Goal: Information Seeking & Learning: Learn about a topic

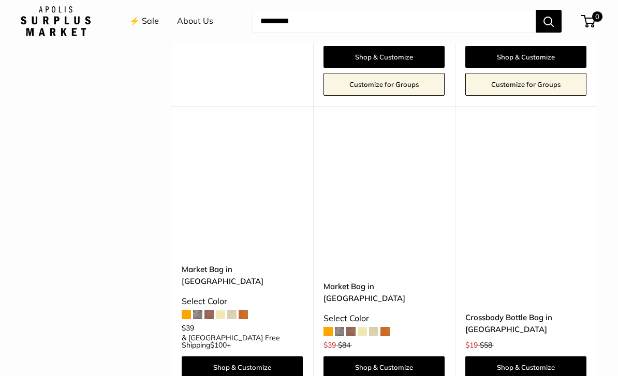
scroll to position [1623, 0]
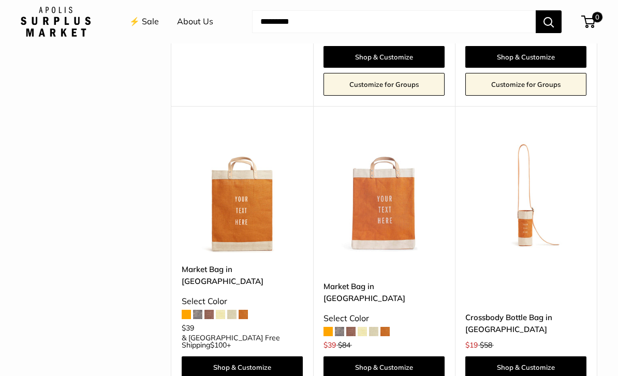
click at [532, 132] on img at bounding box center [525, 192] width 121 height 121
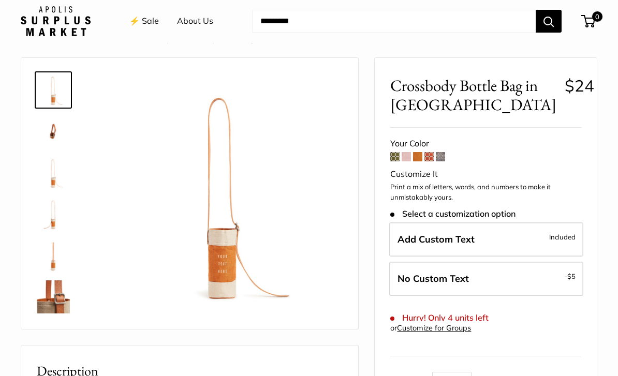
scroll to position [26, 0]
click at [51, 295] on img at bounding box center [53, 297] width 33 height 33
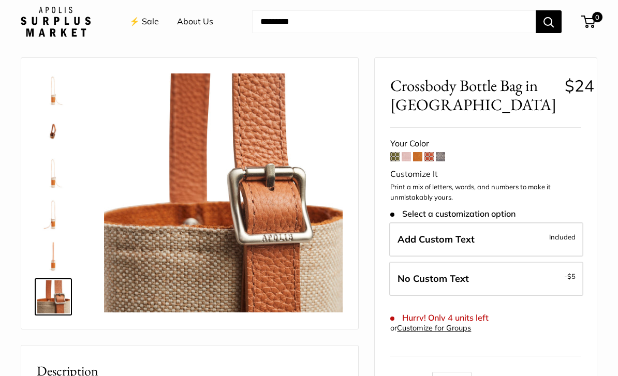
click at [61, 253] on img at bounding box center [53, 255] width 33 height 33
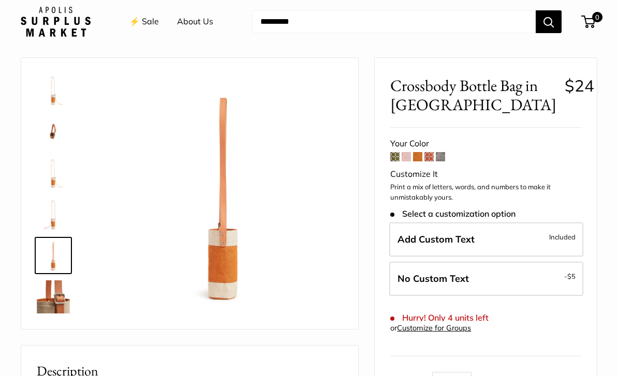
click at [58, 222] on img at bounding box center [53, 214] width 33 height 33
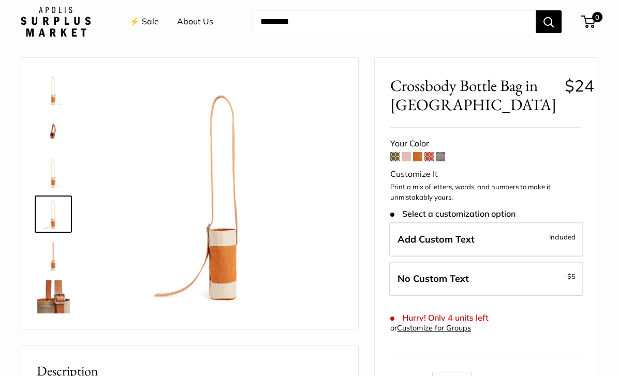
click at [58, 177] on img at bounding box center [53, 172] width 33 height 33
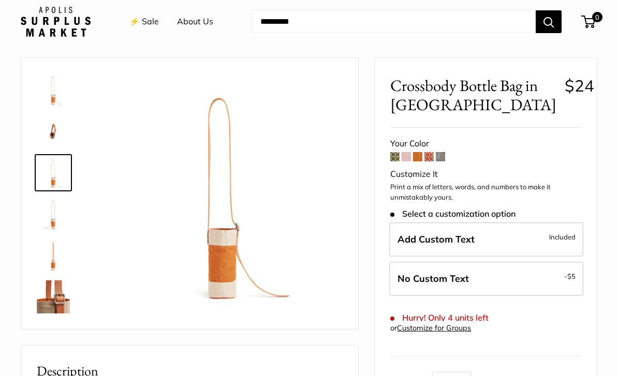
click at [53, 139] on img at bounding box center [53, 131] width 33 height 33
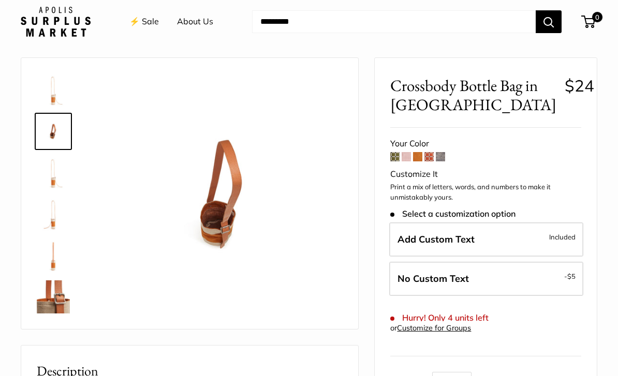
click at [48, 98] on img at bounding box center [53, 90] width 33 height 33
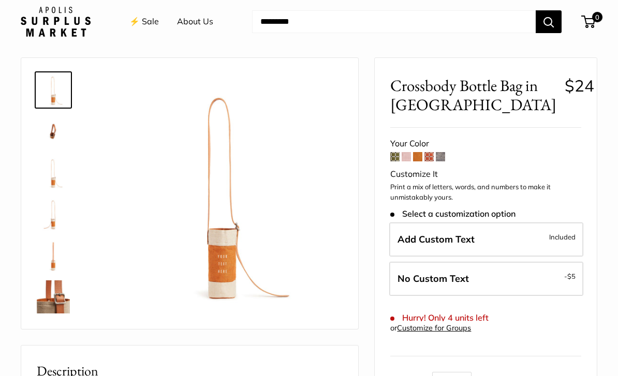
click at [539, 236] on label "Add Custom Text Included" at bounding box center [486, 240] width 194 height 34
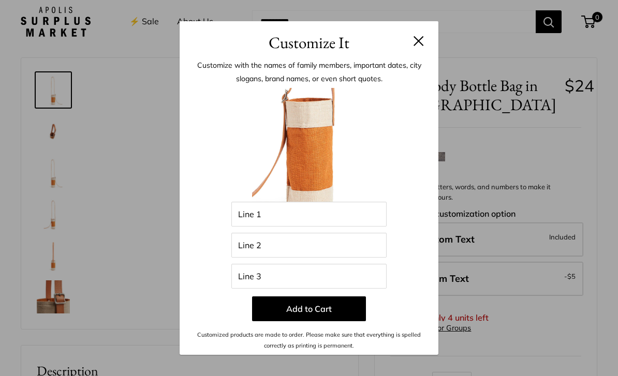
click at [414, 46] on button at bounding box center [419, 41] width 10 height 10
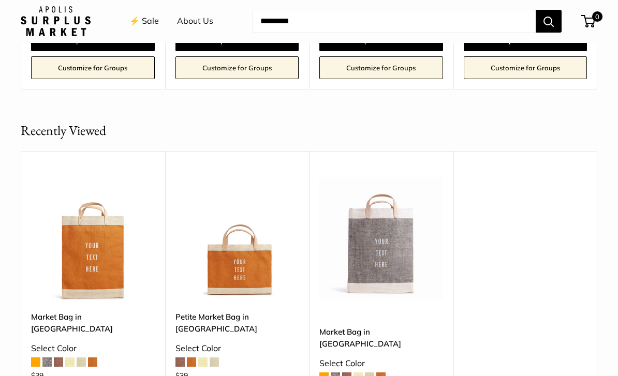
scroll to position [1154, 0]
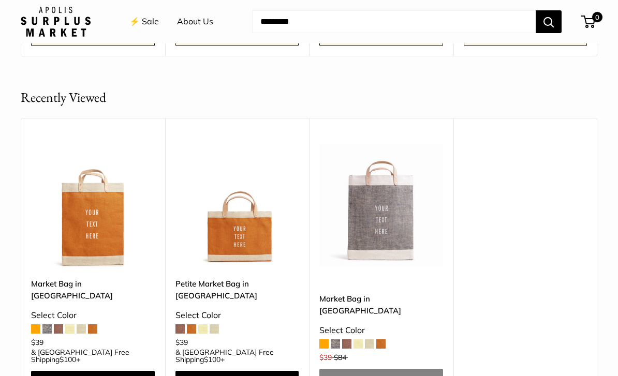
click at [118, 215] on img at bounding box center [93, 206] width 124 height 124
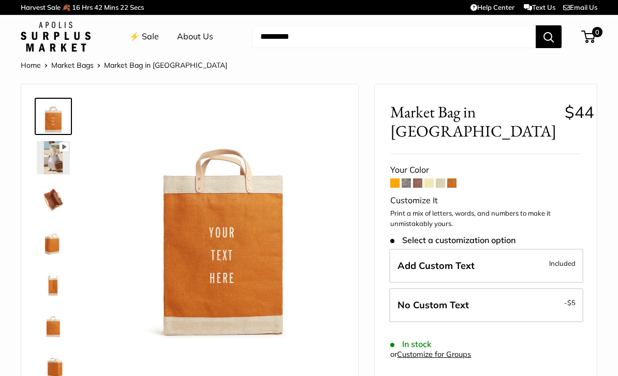
click at [456, 179] on span at bounding box center [451, 183] width 9 height 9
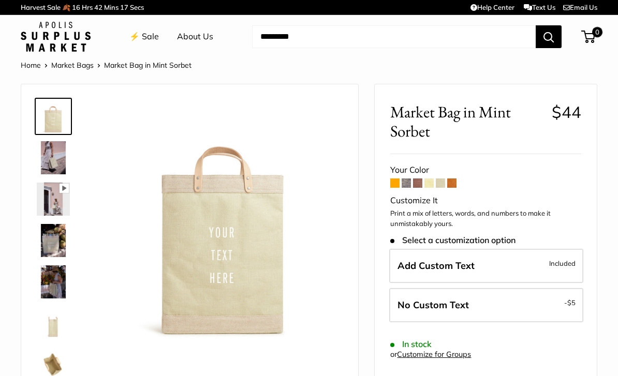
click at [397, 179] on span at bounding box center [394, 183] width 9 height 9
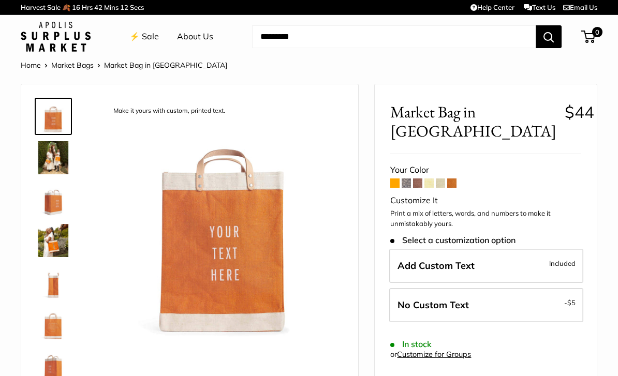
click at [408, 179] on span at bounding box center [406, 183] width 9 height 9
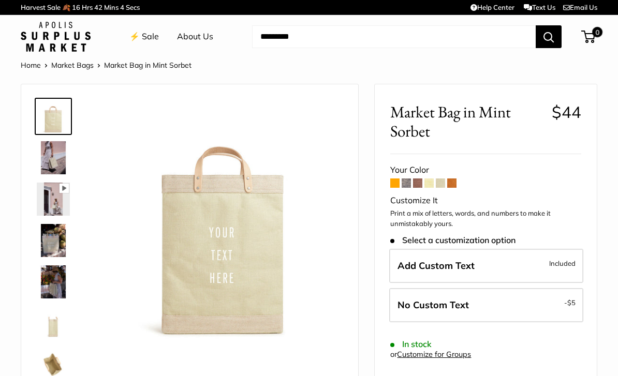
click at [80, 66] on link "Market Bags" at bounding box center [72, 65] width 42 height 9
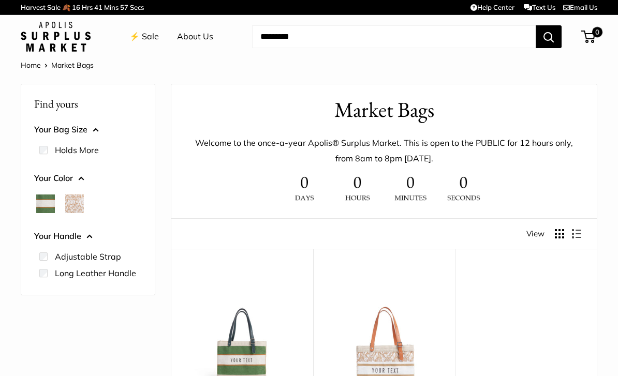
click at [95, 124] on button "Your Bag Size" at bounding box center [88, 130] width 108 height 16
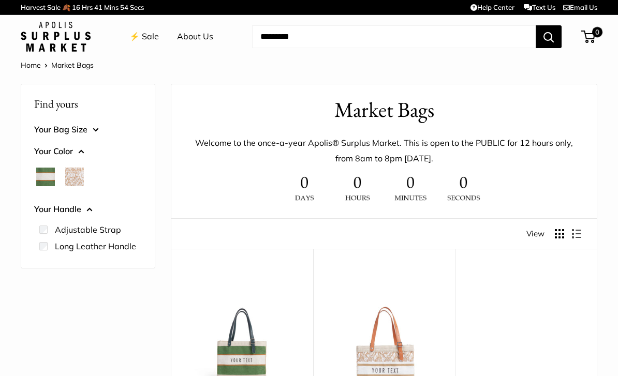
click at [82, 153] on button "Your Color" at bounding box center [88, 152] width 108 height 16
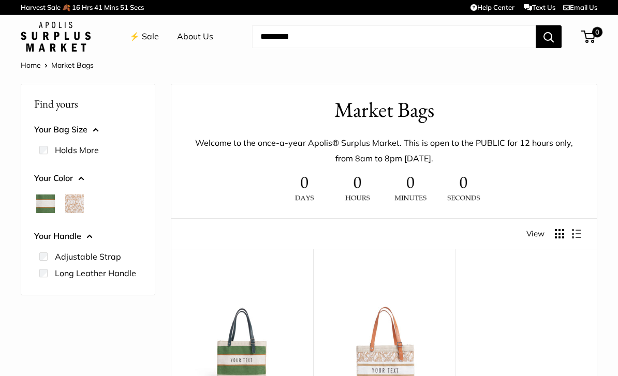
click at [67, 57] on header "⚡️ Sale About Us Need help? Text Us: 20919 hello@apolisglobal.com Follow Us Fac…" at bounding box center [309, 36] width 618 height 43
click at [71, 36] on img at bounding box center [56, 37] width 70 height 30
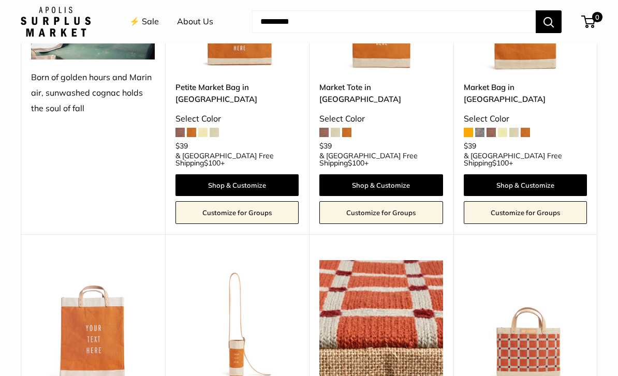
scroll to position [1341, 0]
